Goal: Book appointment/travel/reservation

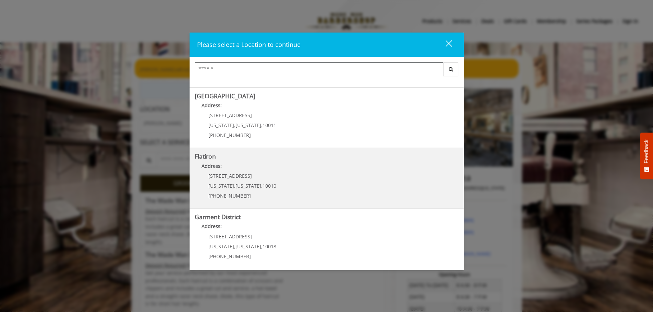
scroll to position [115, 0]
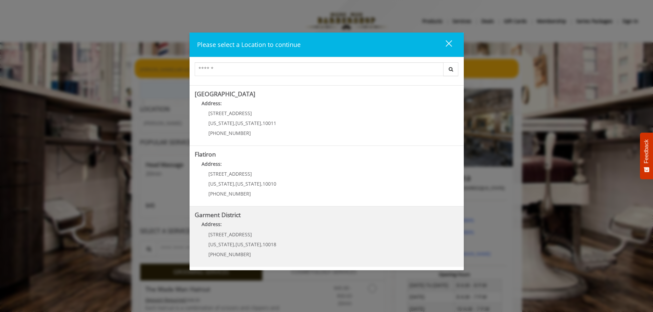
click at [287, 202] on District "Garment District Address: [STREET_ADDRESS][US_STATE][US_STATE] (212) 997-4247" at bounding box center [327, 237] width 264 height 50
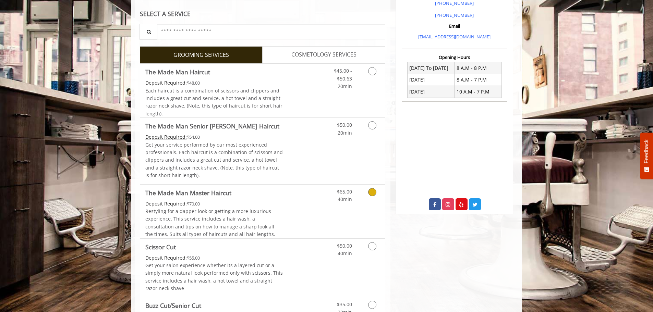
scroll to position [274, 0]
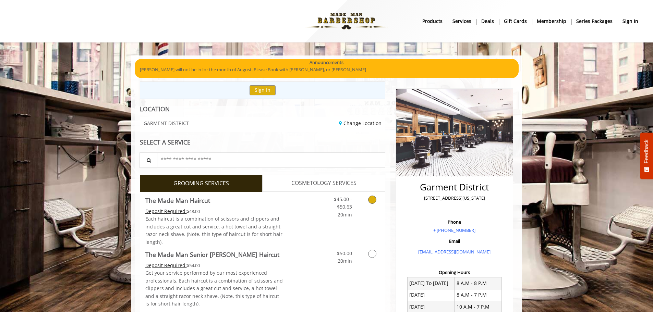
click at [376, 205] on link "Grooming services" at bounding box center [370, 205] width 17 height 26
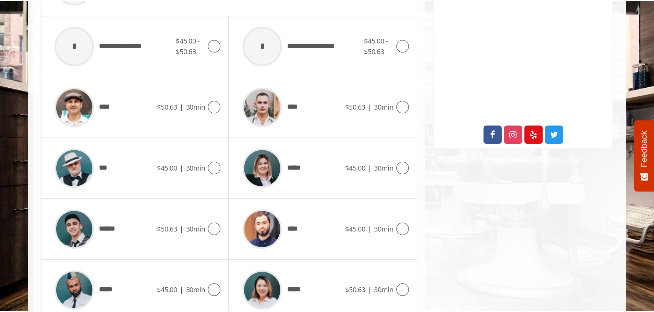
scroll to position [333, 0]
